Goal: Entertainment & Leisure: Consume media (video, audio)

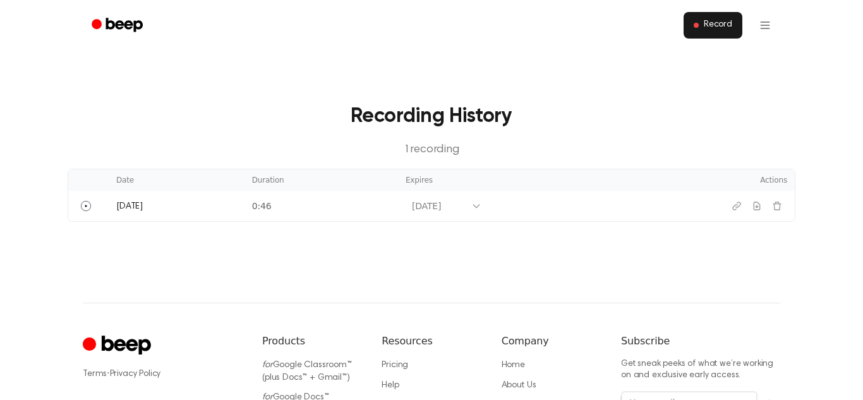
click at [702, 25] on button "Record" at bounding box center [713, 25] width 59 height 27
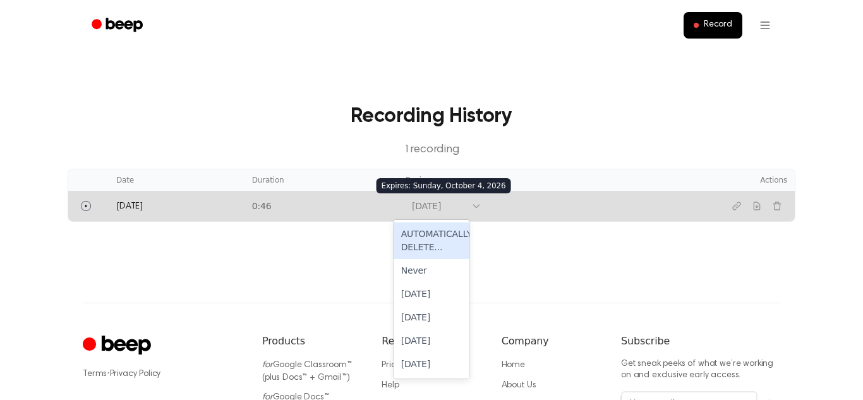
click at [471, 205] on icon at bounding box center [476, 206] width 10 height 10
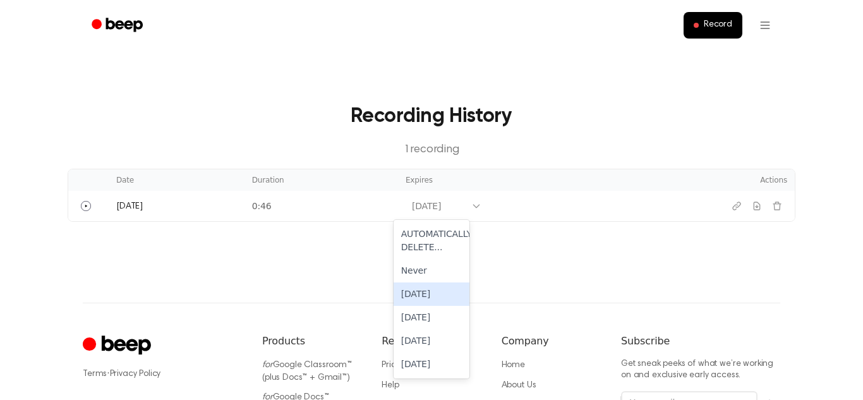
click at [545, 232] on main "Recording History 1 recording Date Duration Expires Actions Today 0:46 6 result…" at bounding box center [431, 151] width 863 height 303
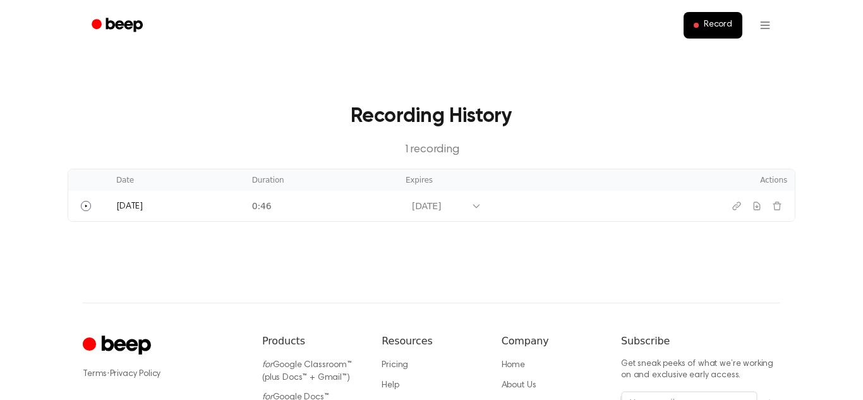
click at [763, 39] on html "Record Recording History 1 recording Date Duration Expires Actions Today 0:46 O…" at bounding box center [431, 271] width 863 height 543
click at [776, 114] on html "Record Recording History 1 recording Date Duration Expires Actions Today 0:46 O…" at bounding box center [431, 271] width 863 height 543
click at [812, 60] on main "Recording History 1 recording Date Duration Expires Actions Today 0:46 Oct 4, 2…" at bounding box center [431, 151] width 863 height 303
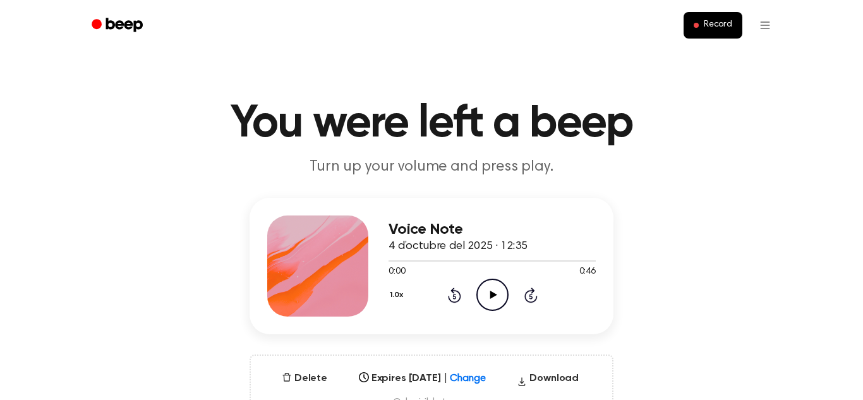
click at [486, 298] on icon "Play Audio" at bounding box center [492, 295] width 32 height 32
click at [486, 298] on icon "Pause Audio" at bounding box center [492, 295] width 32 height 32
click at [455, 291] on icon at bounding box center [454, 294] width 13 height 15
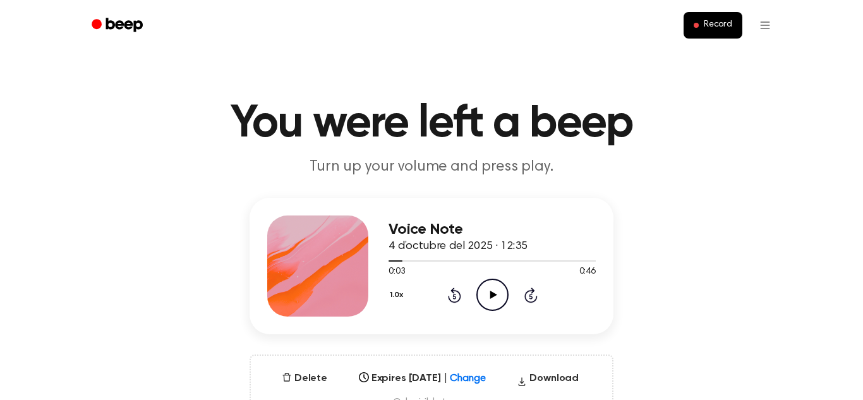
click at [455, 291] on icon at bounding box center [454, 294] width 13 height 15
click at [454, 297] on icon at bounding box center [453, 296] width 3 height 5
click at [742, 250] on div "Voice Note 4 d’octubre del 2025 · 12:35 0:03 0:46 Your browser does not support…" at bounding box center [431, 311] width 833 height 227
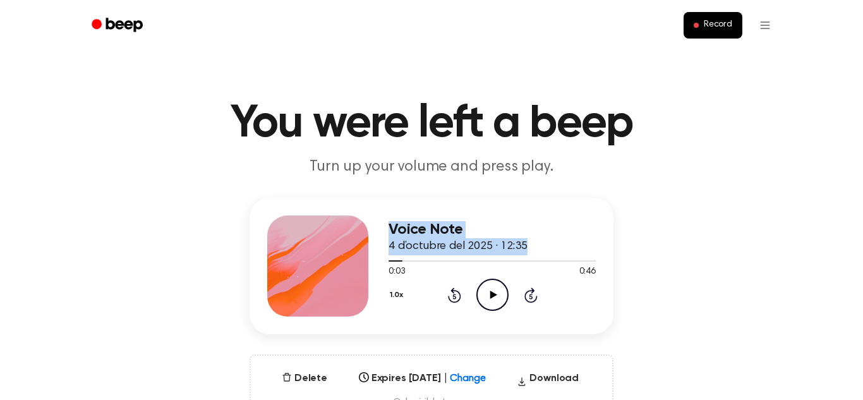
drag, startPoint x: 399, startPoint y: 262, endPoint x: 374, endPoint y: 261, distance: 24.6
click at [374, 261] on div "Voice Note 4 d’octubre del 2025 · 12:35 0:03 0:46 Your browser does not support…" at bounding box center [432, 266] width 364 height 136
click at [399, 264] on span at bounding box center [397, 261] width 10 height 10
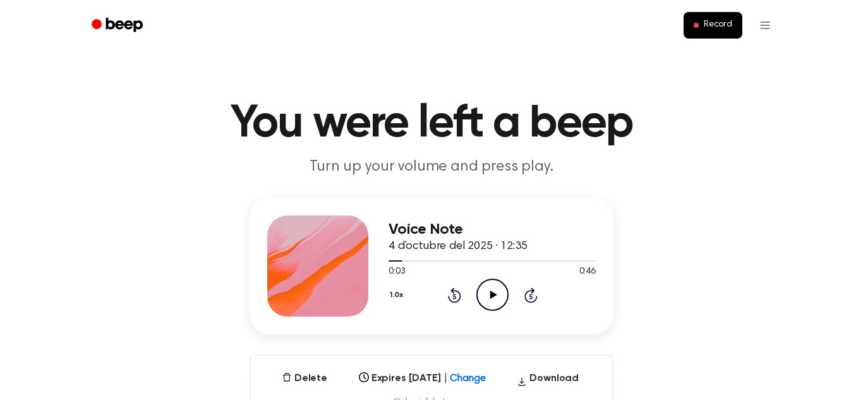
drag, startPoint x: 394, startPoint y: 264, endPoint x: 383, endPoint y: 267, distance: 10.4
click at [383, 267] on div "Voice Note 4 d’octubre del 2025 · 12:35 0:03 0:46 Your browser does not support…" at bounding box center [432, 266] width 364 height 136
click at [453, 300] on icon "Rewind 5 seconds" at bounding box center [454, 295] width 14 height 16
click at [533, 299] on icon "Skip 5 seconds" at bounding box center [531, 295] width 14 height 16
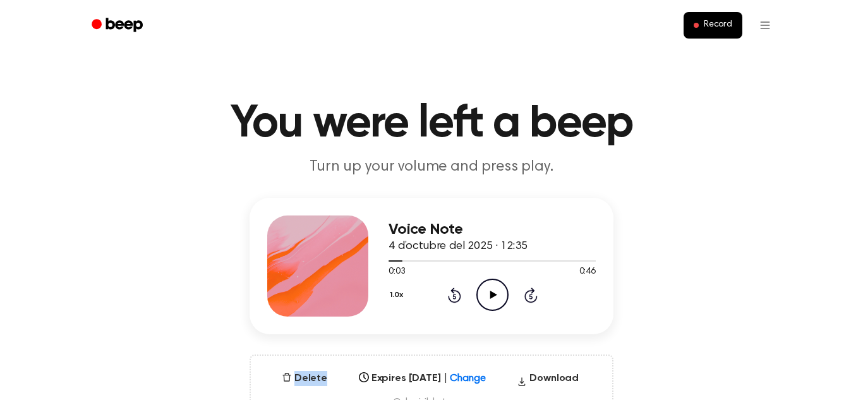
click at [533, 299] on icon "Skip 5 seconds" at bounding box center [531, 295] width 14 height 16
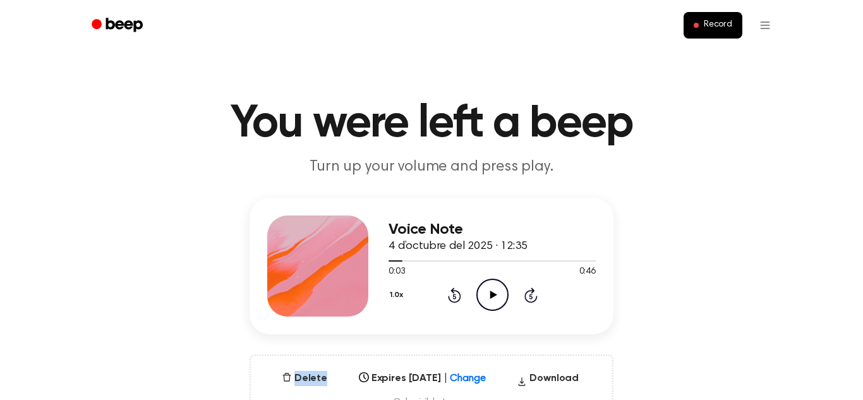
click at [533, 299] on icon "Skip 5 seconds" at bounding box center [531, 295] width 14 height 16
click at [485, 290] on icon "Play Audio" at bounding box center [492, 295] width 32 height 32
click at [531, 296] on icon at bounding box center [530, 296] width 3 height 5
click at [534, 290] on icon "Skip 5 seconds" at bounding box center [531, 295] width 14 height 16
click at [528, 291] on icon at bounding box center [530, 294] width 13 height 15
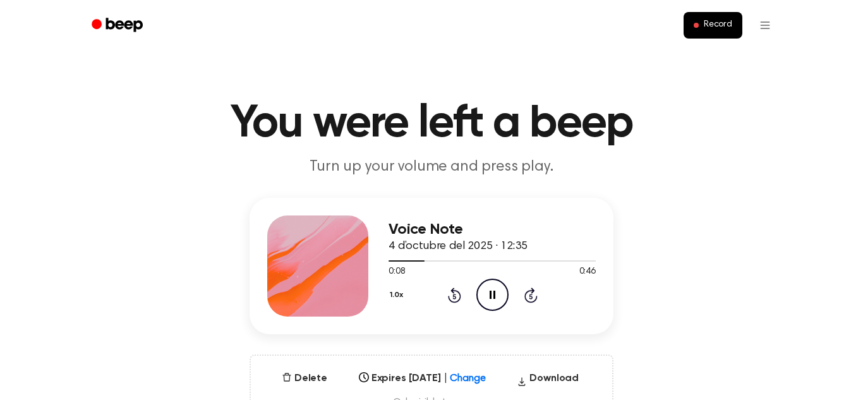
click at [531, 296] on icon at bounding box center [530, 296] width 3 height 5
click at [498, 294] on icon "Pause Audio" at bounding box center [492, 295] width 32 height 32
click at [498, 291] on icon "Play Audio" at bounding box center [492, 295] width 32 height 32
click at [498, 296] on icon "Pause Audio" at bounding box center [492, 295] width 32 height 32
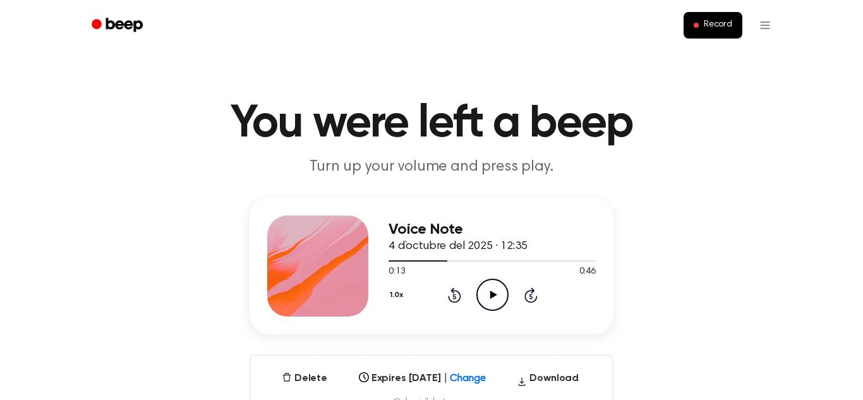
click at [498, 293] on icon "Play Audio" at bounding box center [492, 295] width 32 height 32
click at [454, 296] on icon at bounding box center [453, 296] width 3 height 5
click at [492, 297] on icon "Pause Audio" at bounding box center [492, 295] width 32 height 32
click at [446, 296] on div "1.0x Rewind 5 seconds Play Audio Skip 5 seconds" at bounding box center [492, 295] width 207 height 32
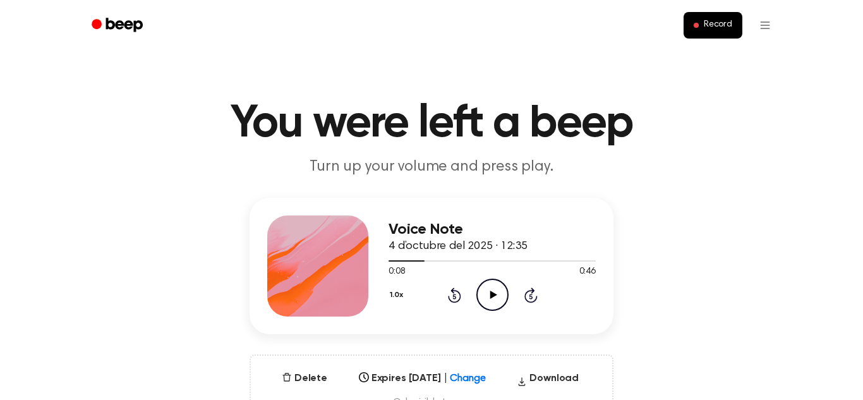
click at [452, 294] on icon "Rewind 5 seconds" at bounding box center [454, 295] width 14 height 16
click at [447, 294] on icon "Rewind 5 seconds" at bounding box center [454, 295] width 14 height 16
click at [495, 298] on icon "Play Audio" at bounding box center [492, 295] width 32 height 32
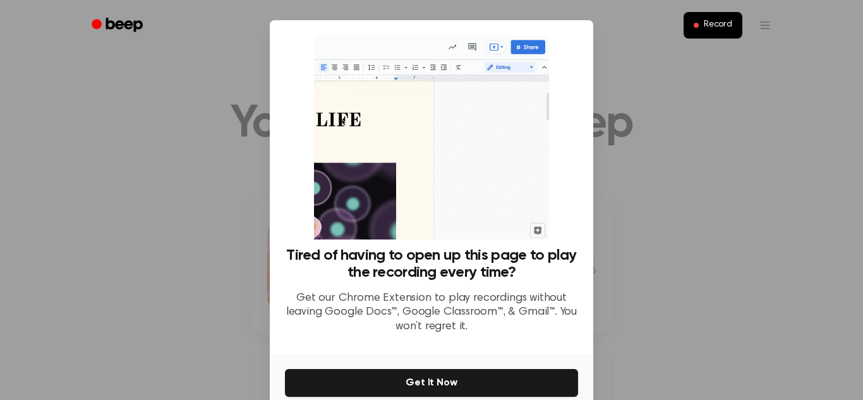
scroll to position [60, 0]
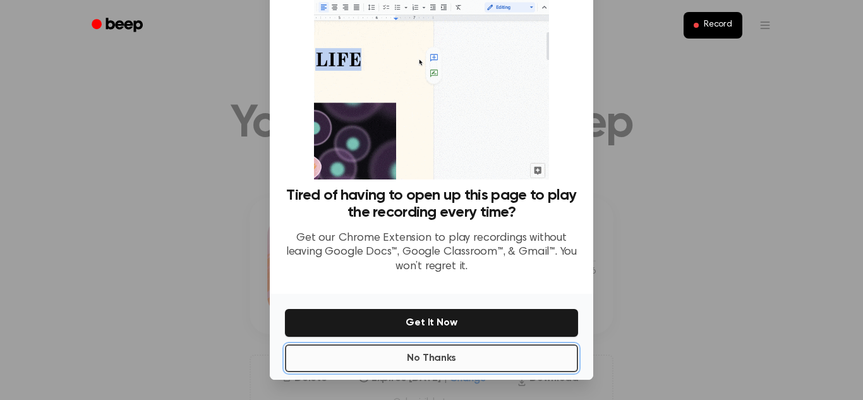
click at [381, 356] on button "No Thanks" at bounding box center [431, 358] width 293 height 28
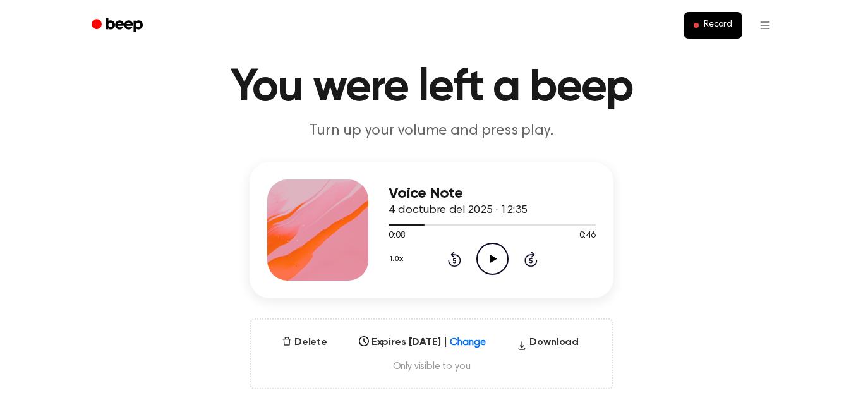
scroll to position [37, 0]
